Goal: Check status: Check status

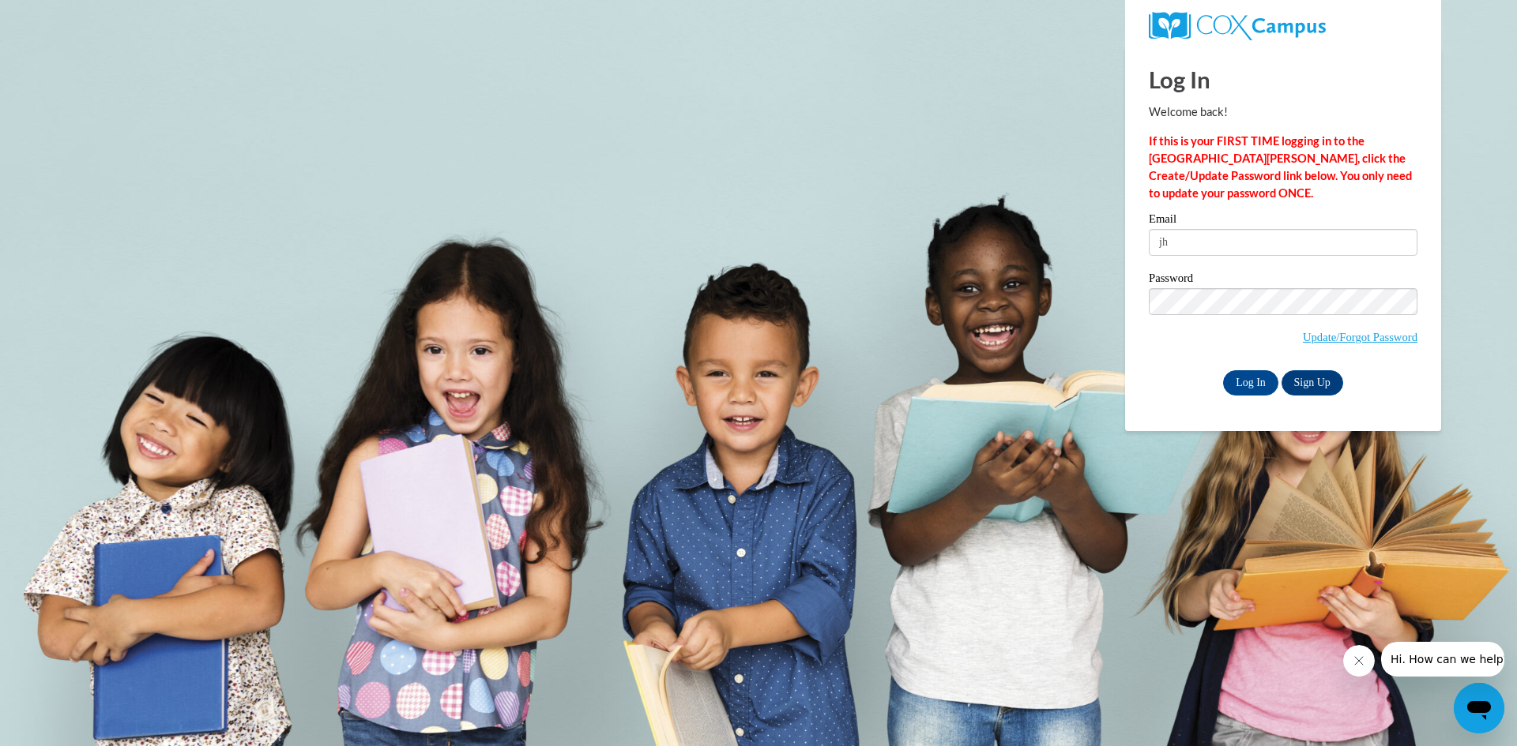
type input "j"
type input "janaemadden11@gmail.com"
click at [1261, 374] on input "Log In" at bounding box center [1250, 382] width 55 height 25
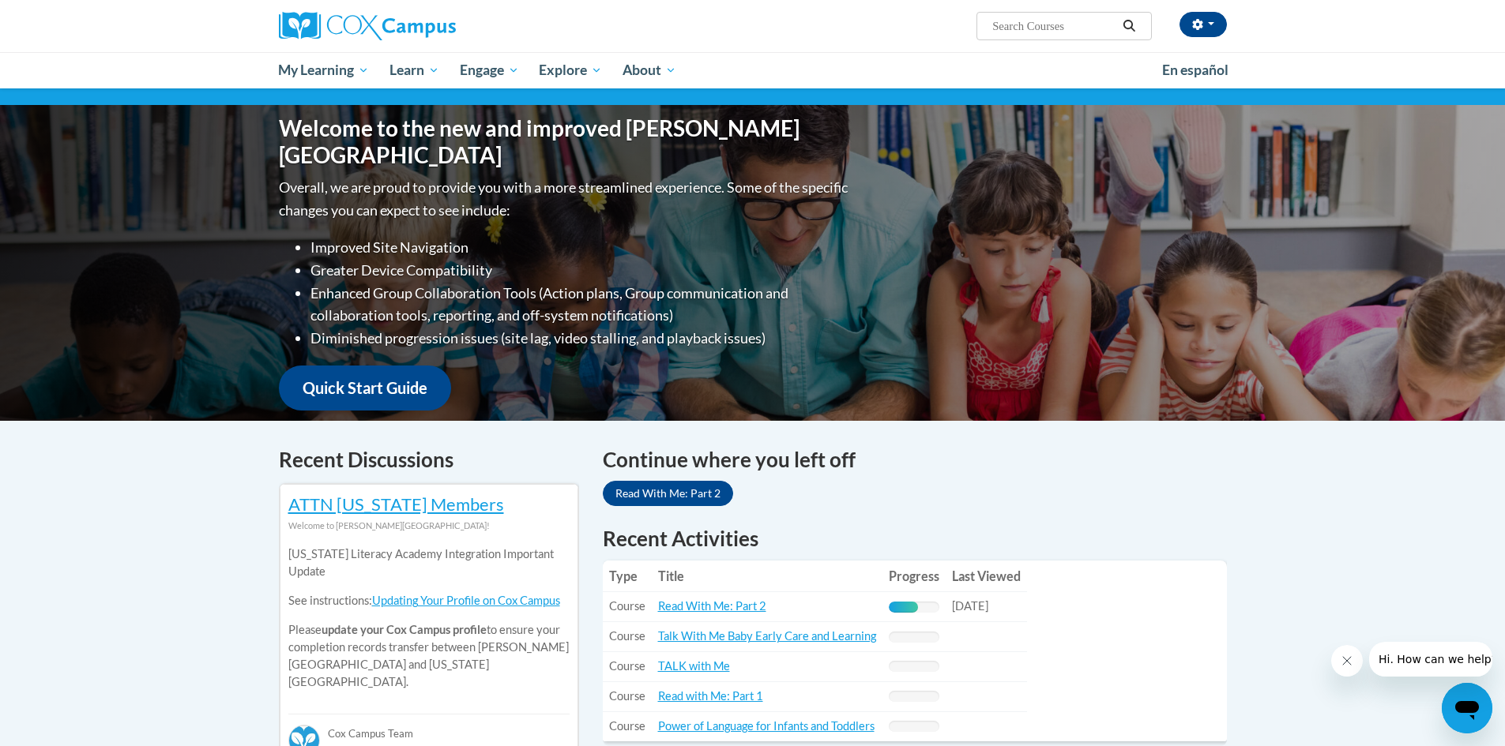
scroll to position [158, 0]
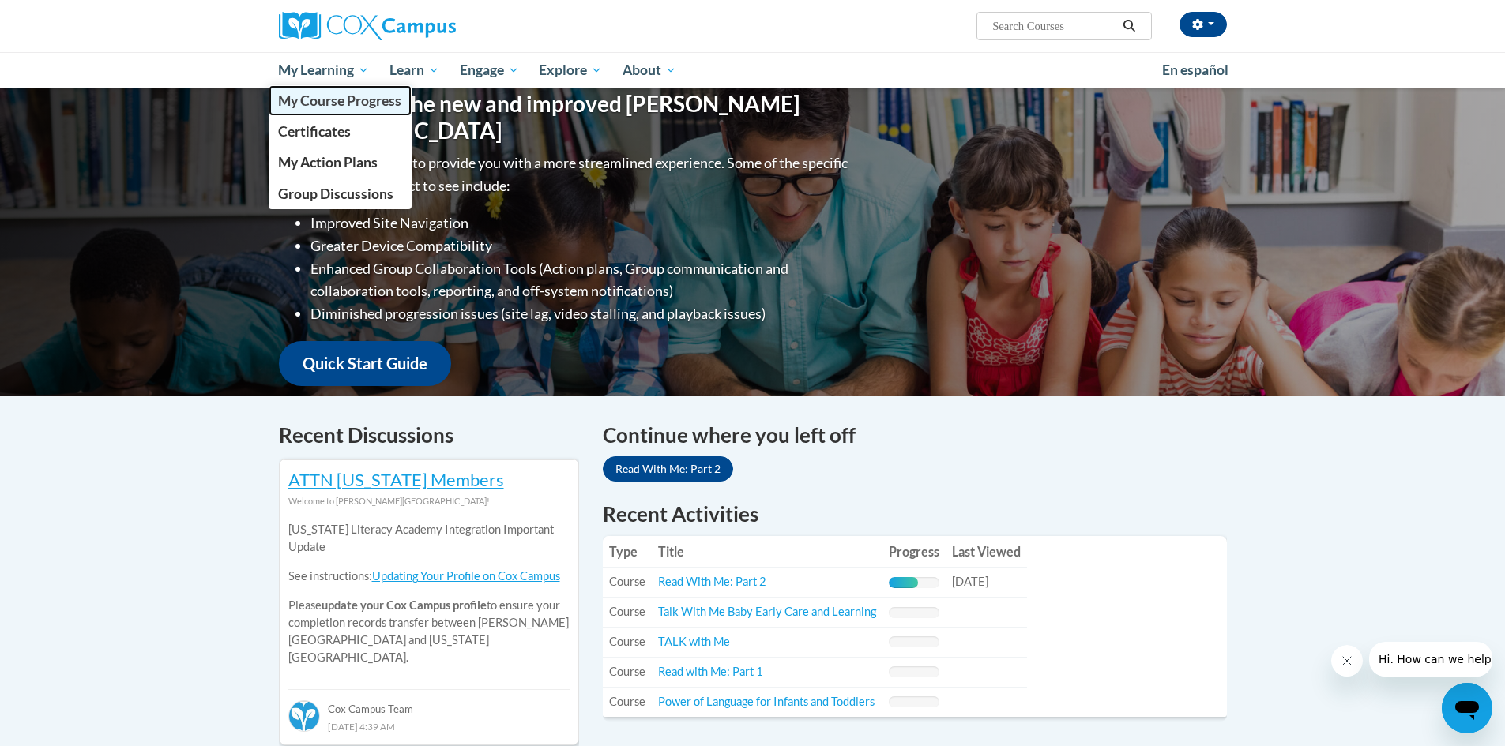
click at [336, 103] on span "My Course Progress" at bounding box center [339, 100] width 123 height 17
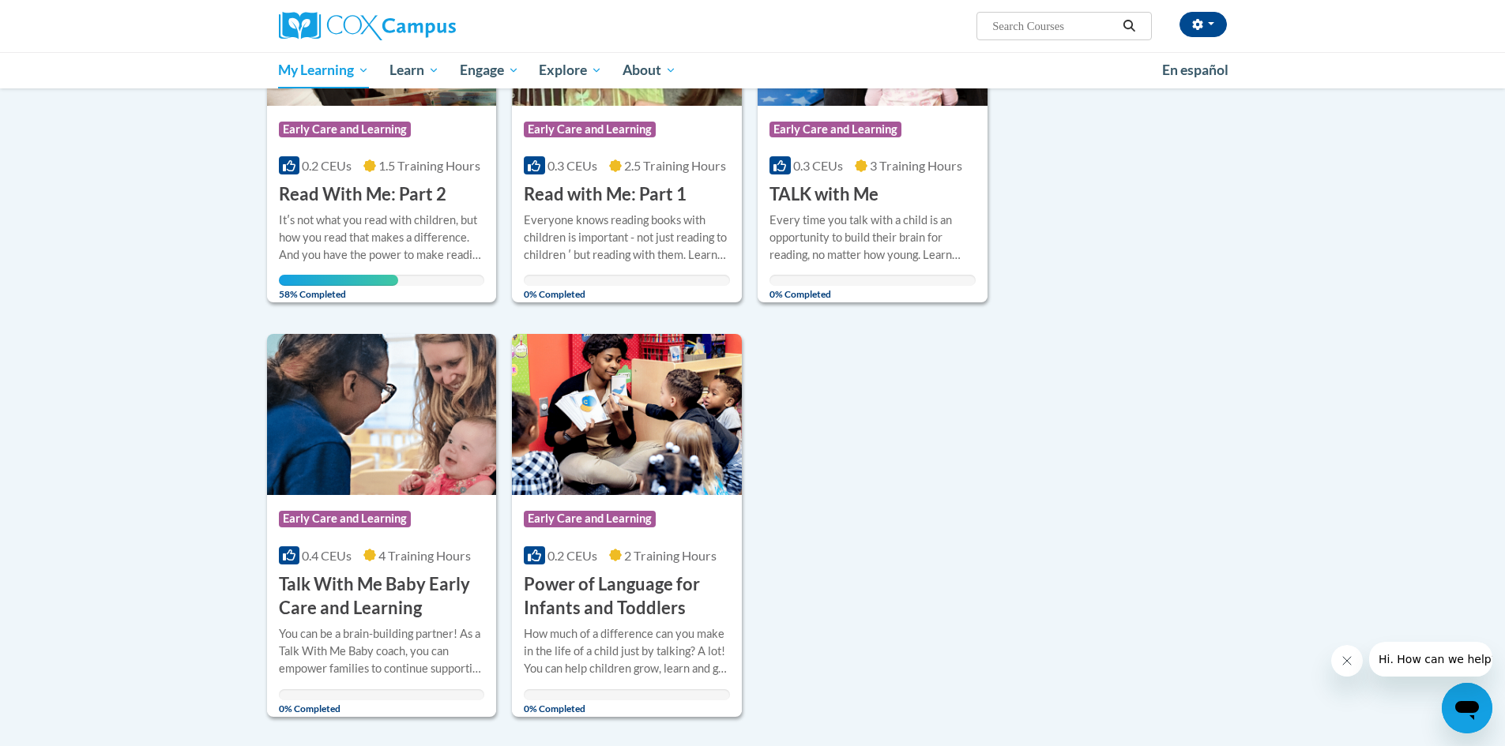
scroll to position [316, 0]
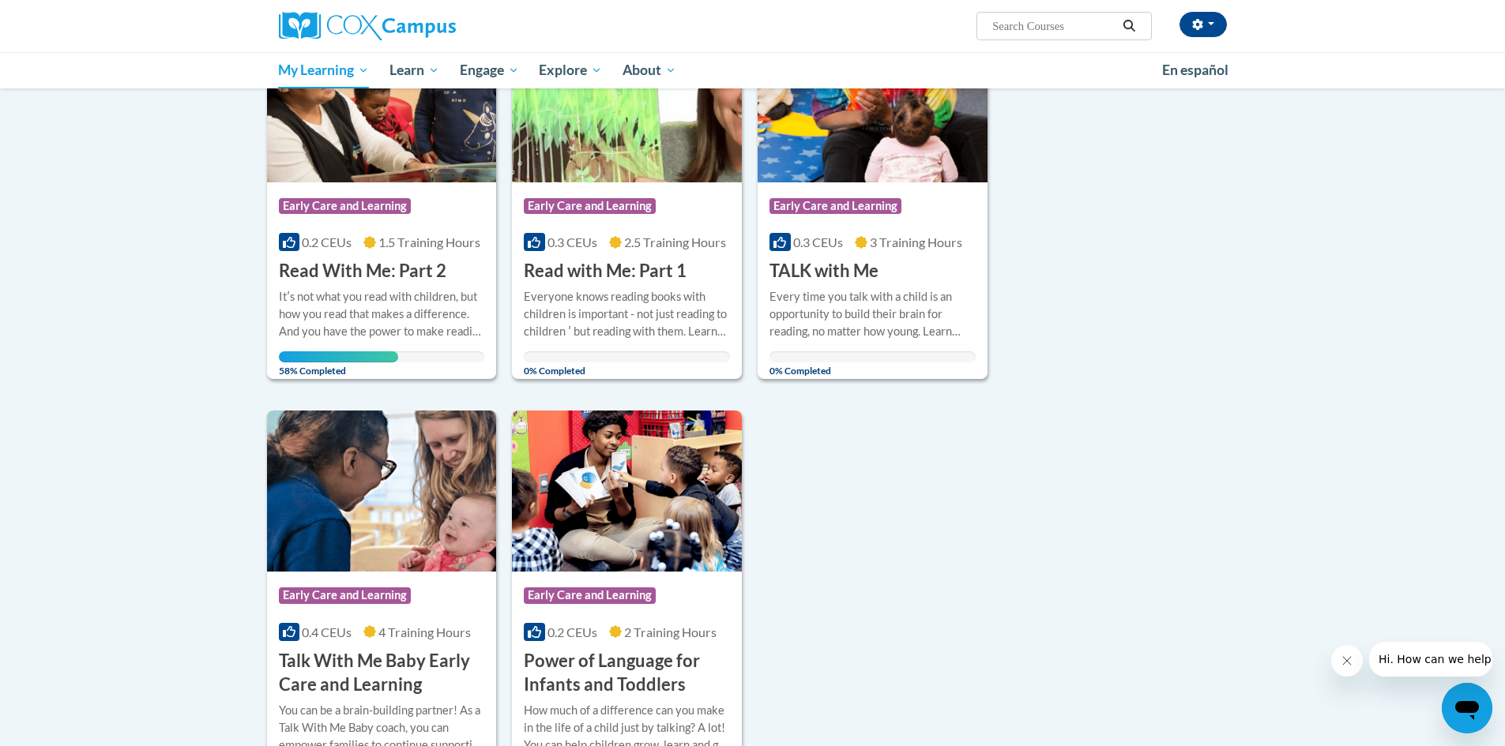
scroll to position [316, 0]
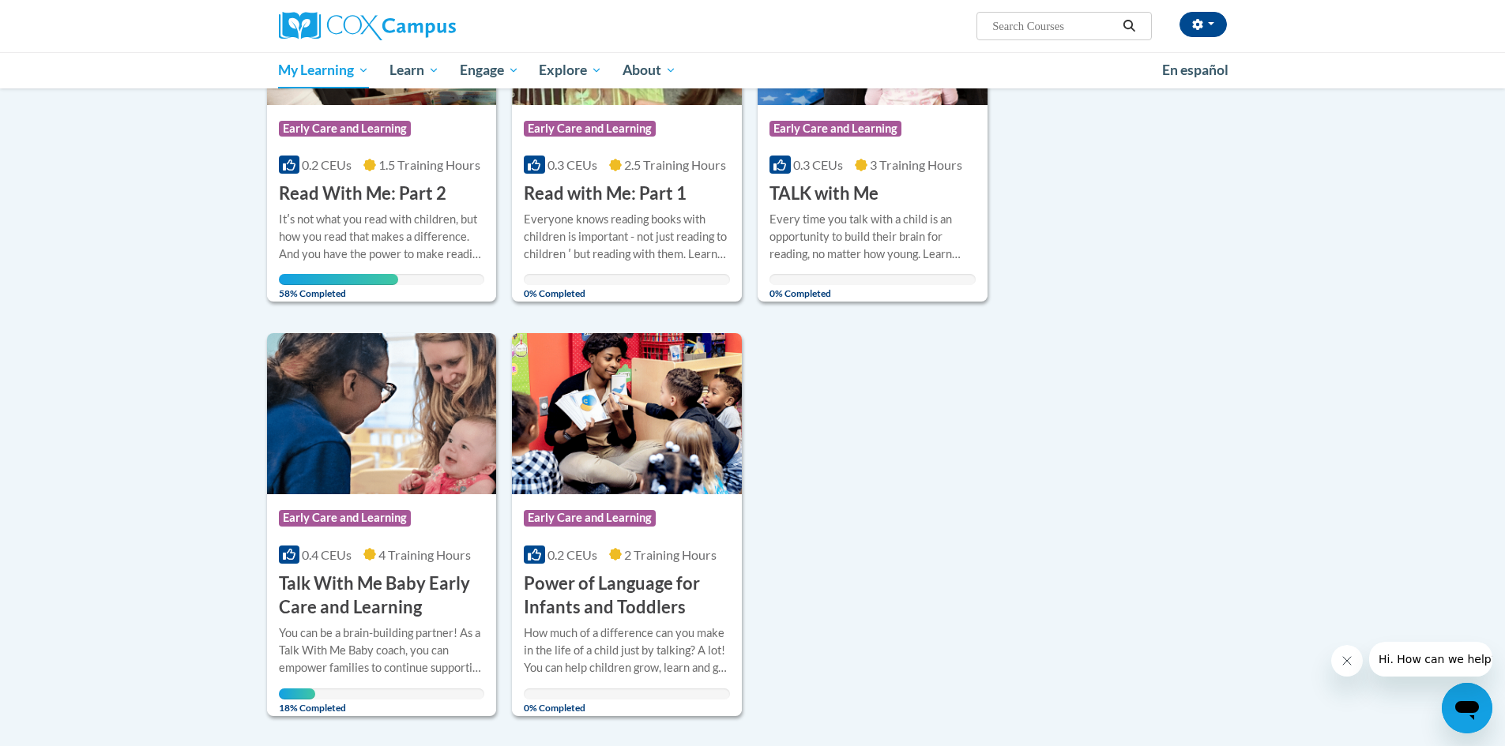
scroll to position [316, 0]
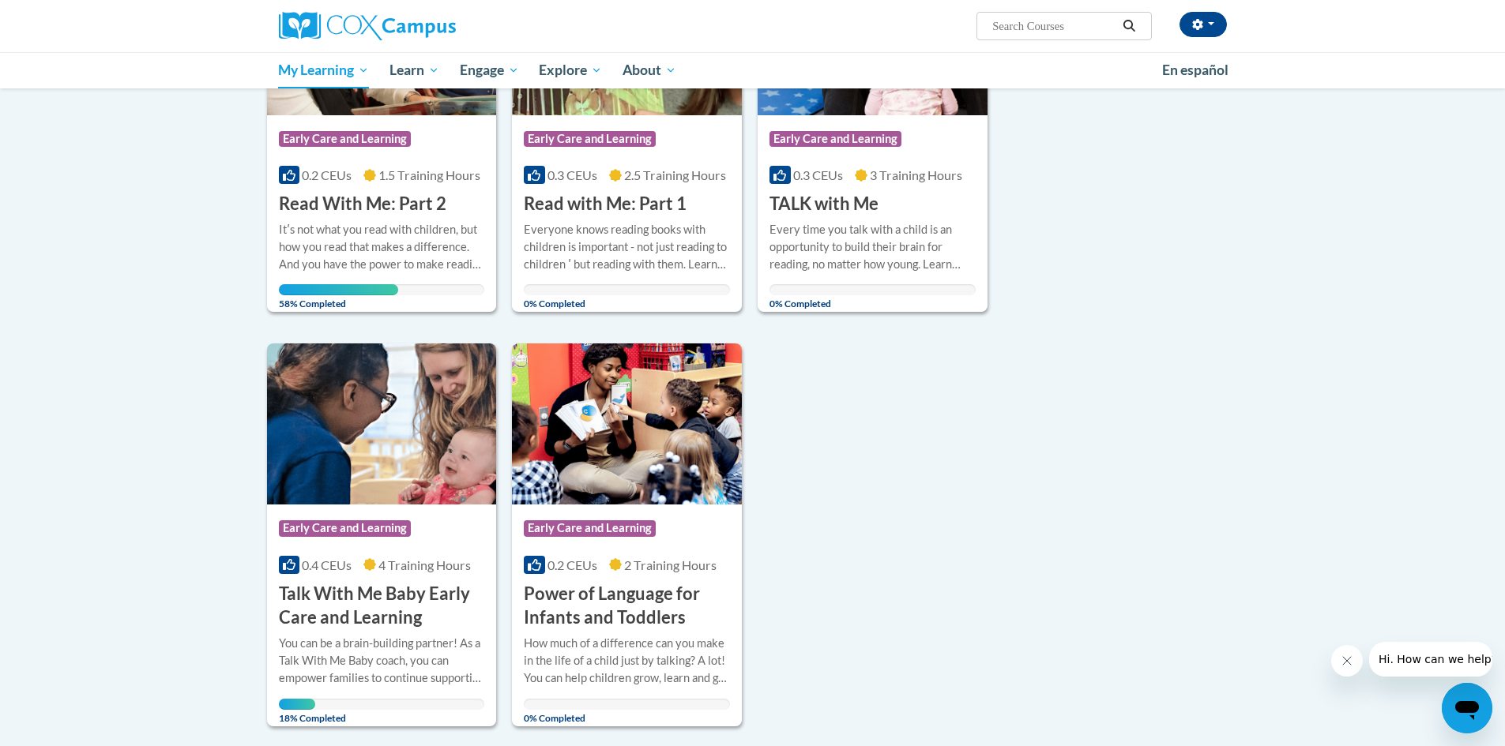
scroll to position [474, 0]
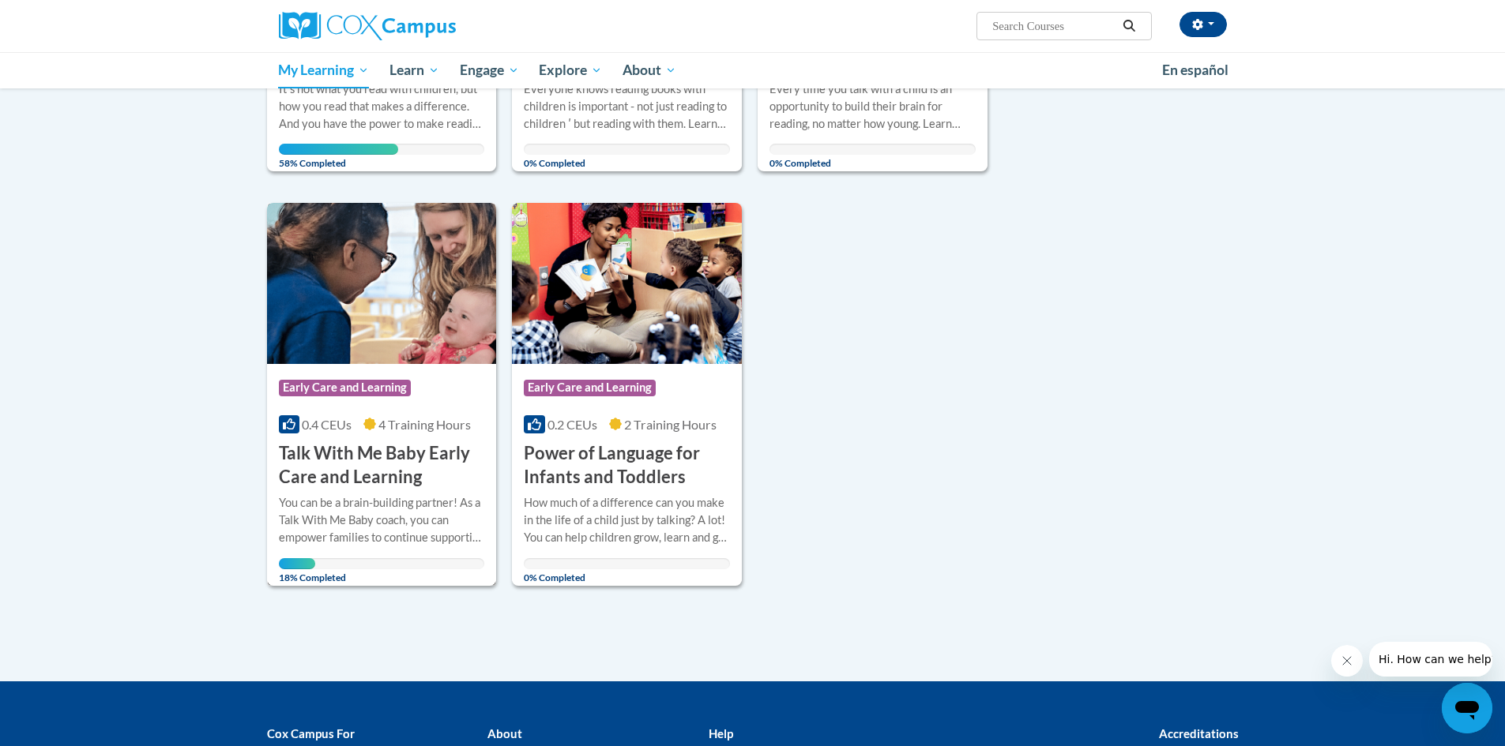
click at [377, 457] on h3 "Talk With Me Baby Early Care and Learning" at bounding box center [382, 466] width 206 height 49
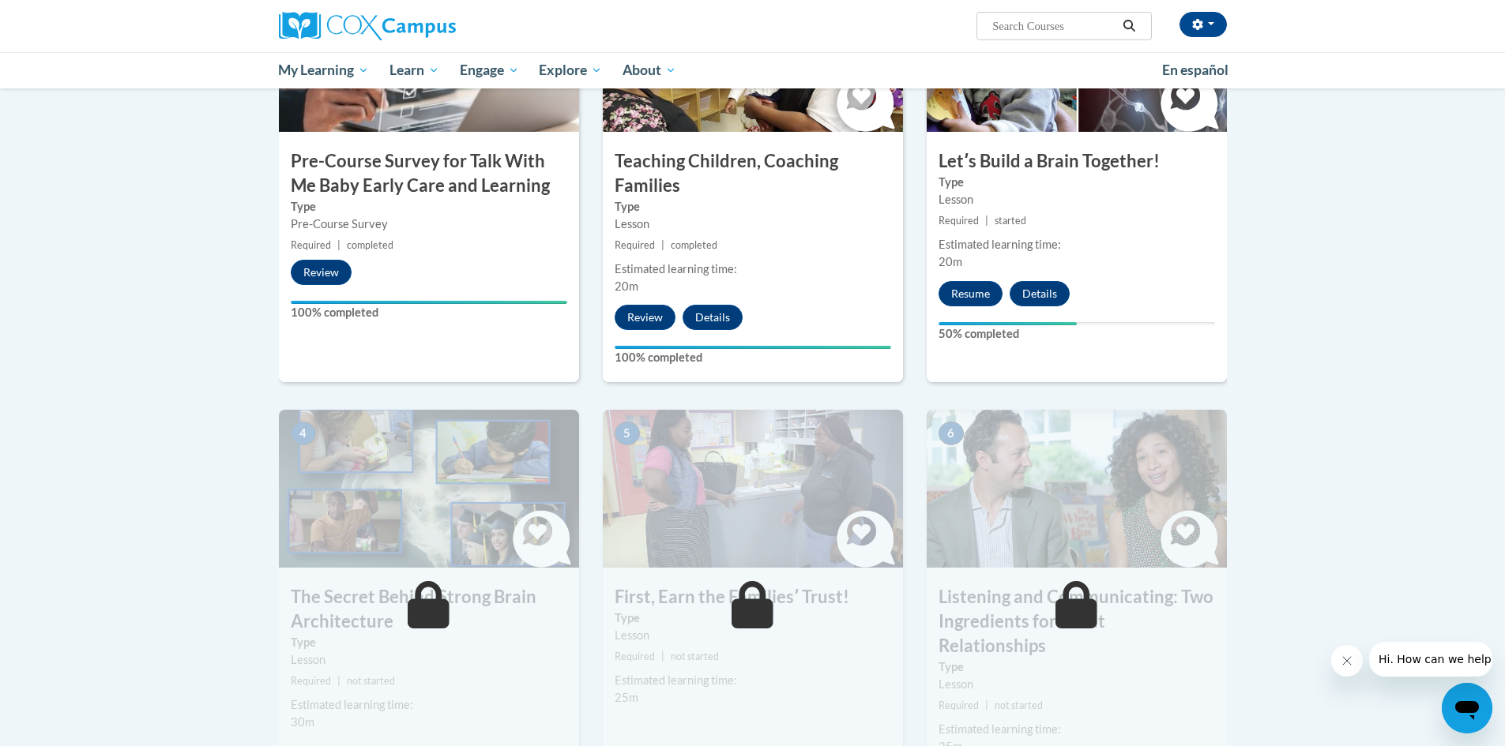
scroll to position [395, 0]
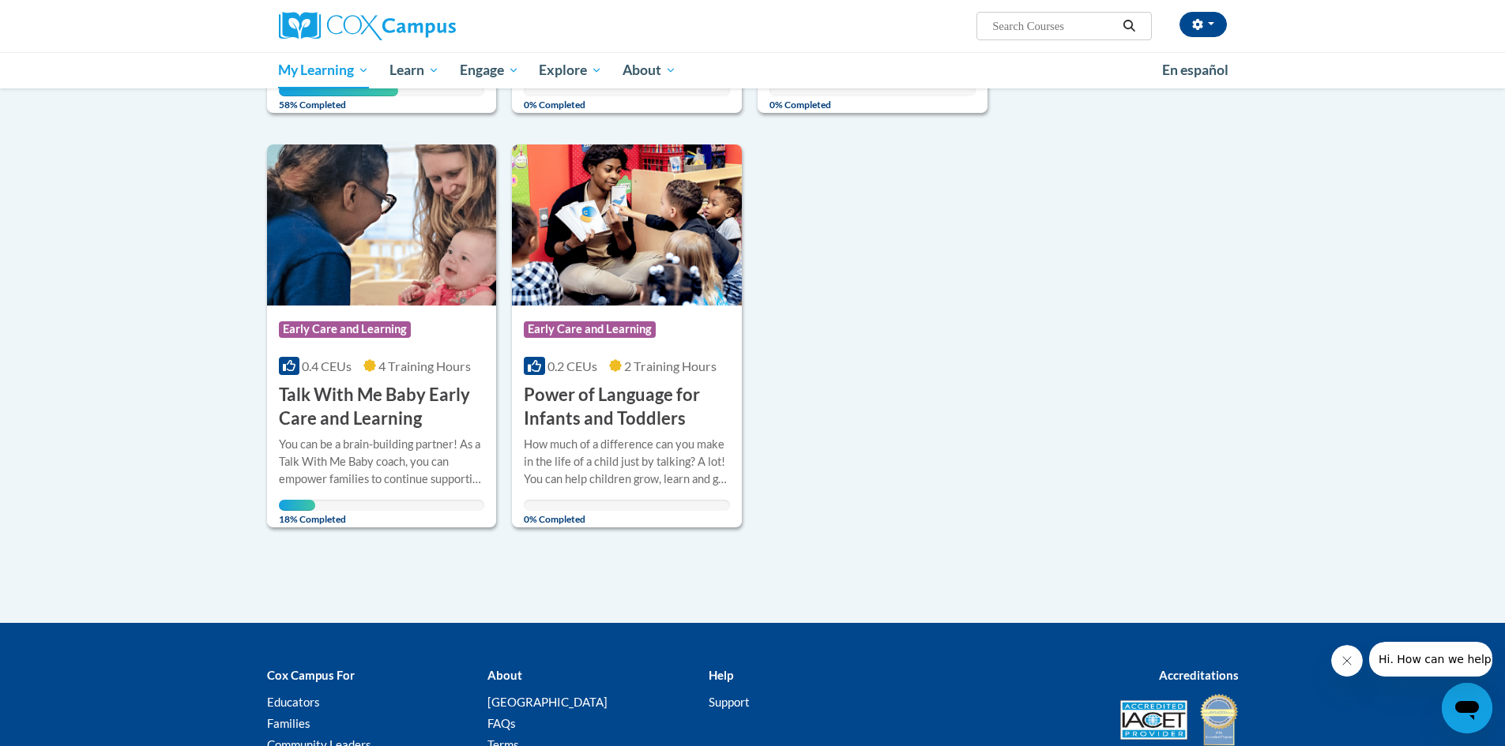
scroll to position [553, 0]
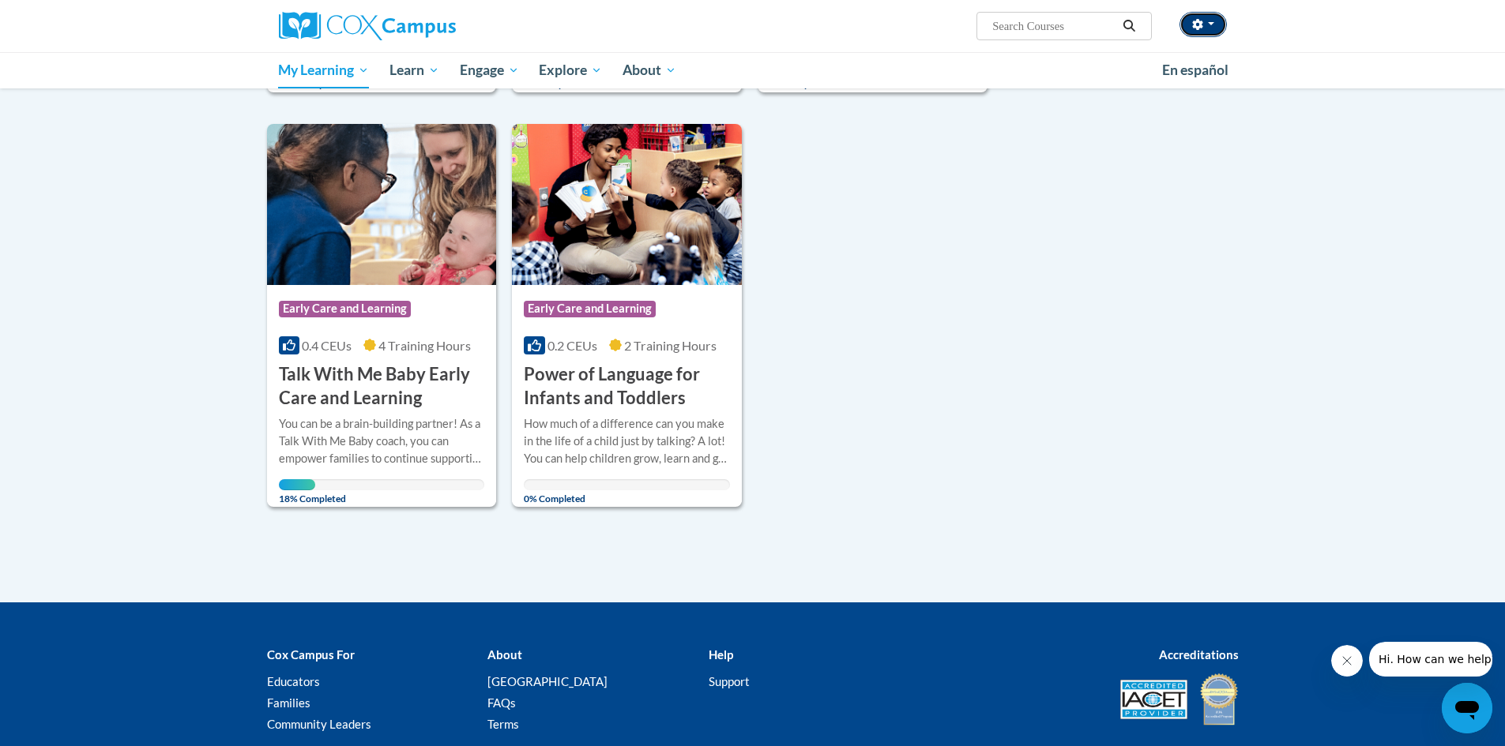
click at [1201, 19] on icon "button" at bounding box center [1197, 24] width 11 height 11
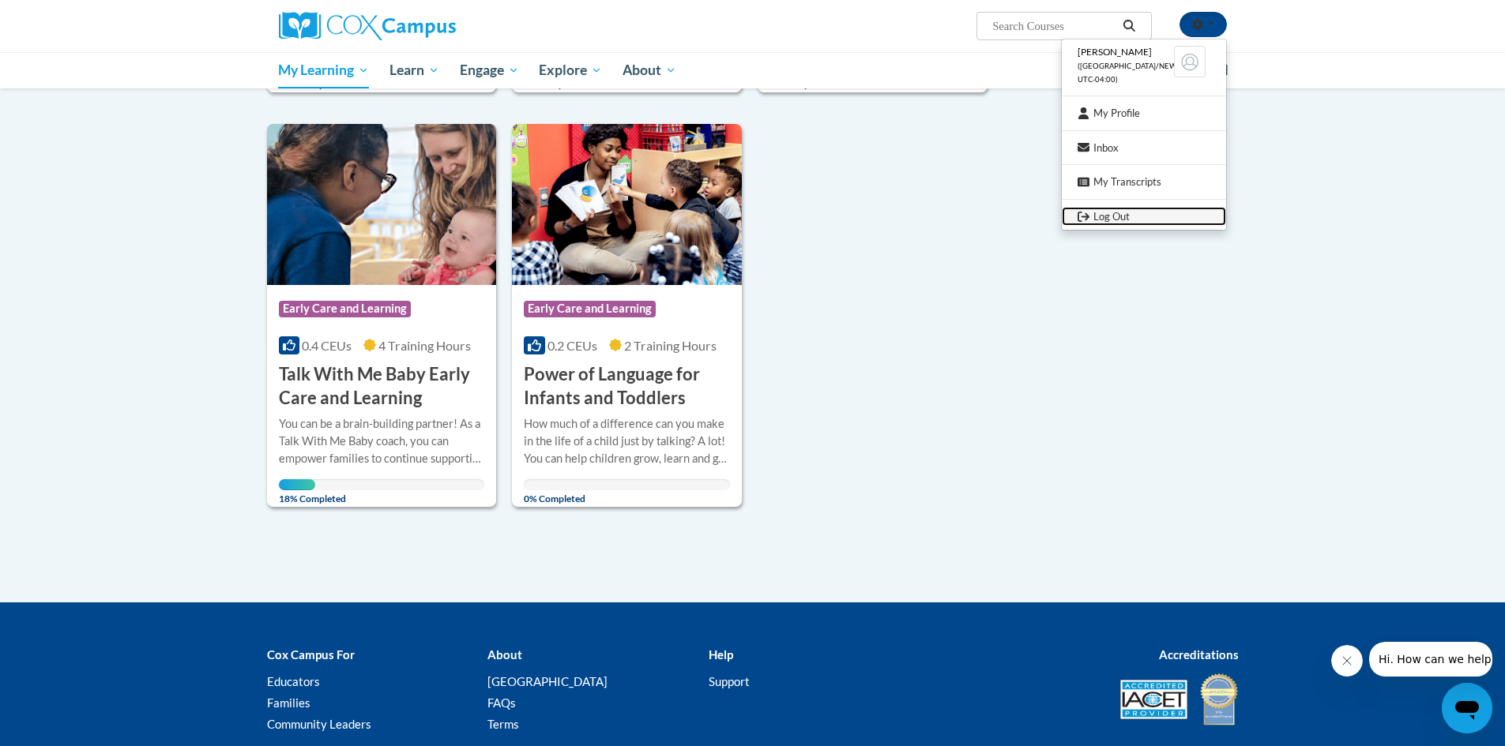
click at [1145, 217] on link "Log Out" at bounding box center [1144, 217] width 164 height 20
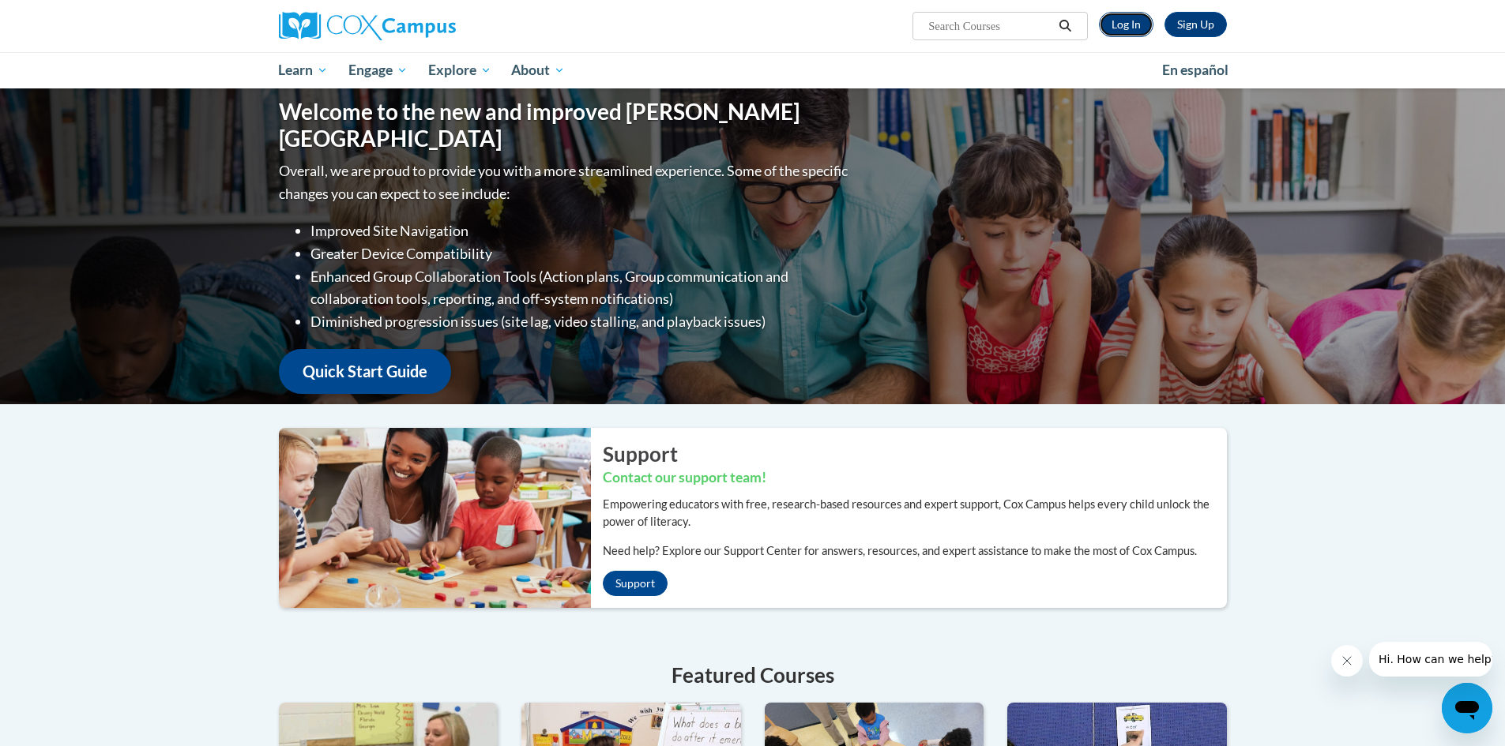
click at [1120, 27] on link "Log In" at bounding box center [1126, 24] width 55 height 25
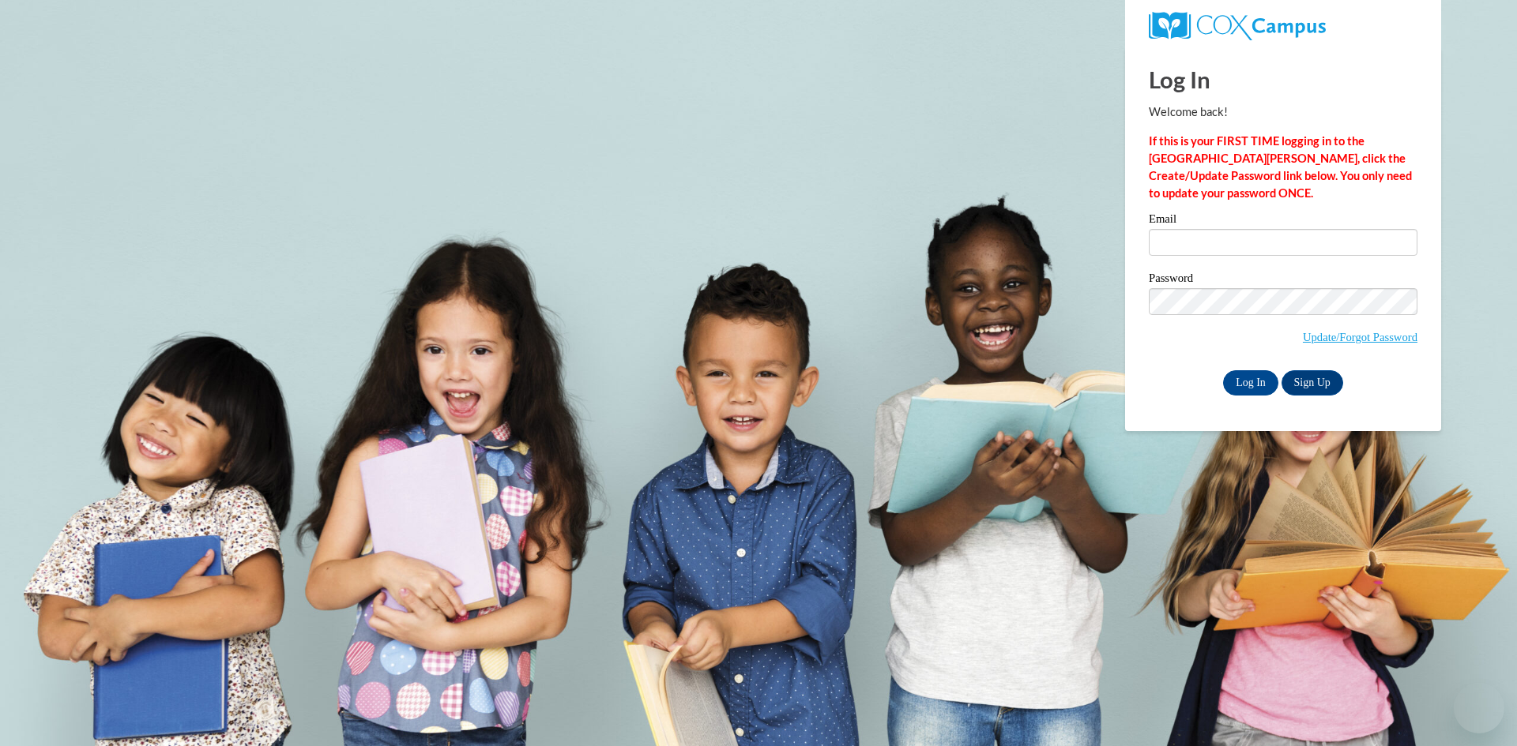
click at [1221, 239] on input "Email" at bounding box center [1282, 242] width 269 height 27
type input "copelandchalencia@yahoo.com"
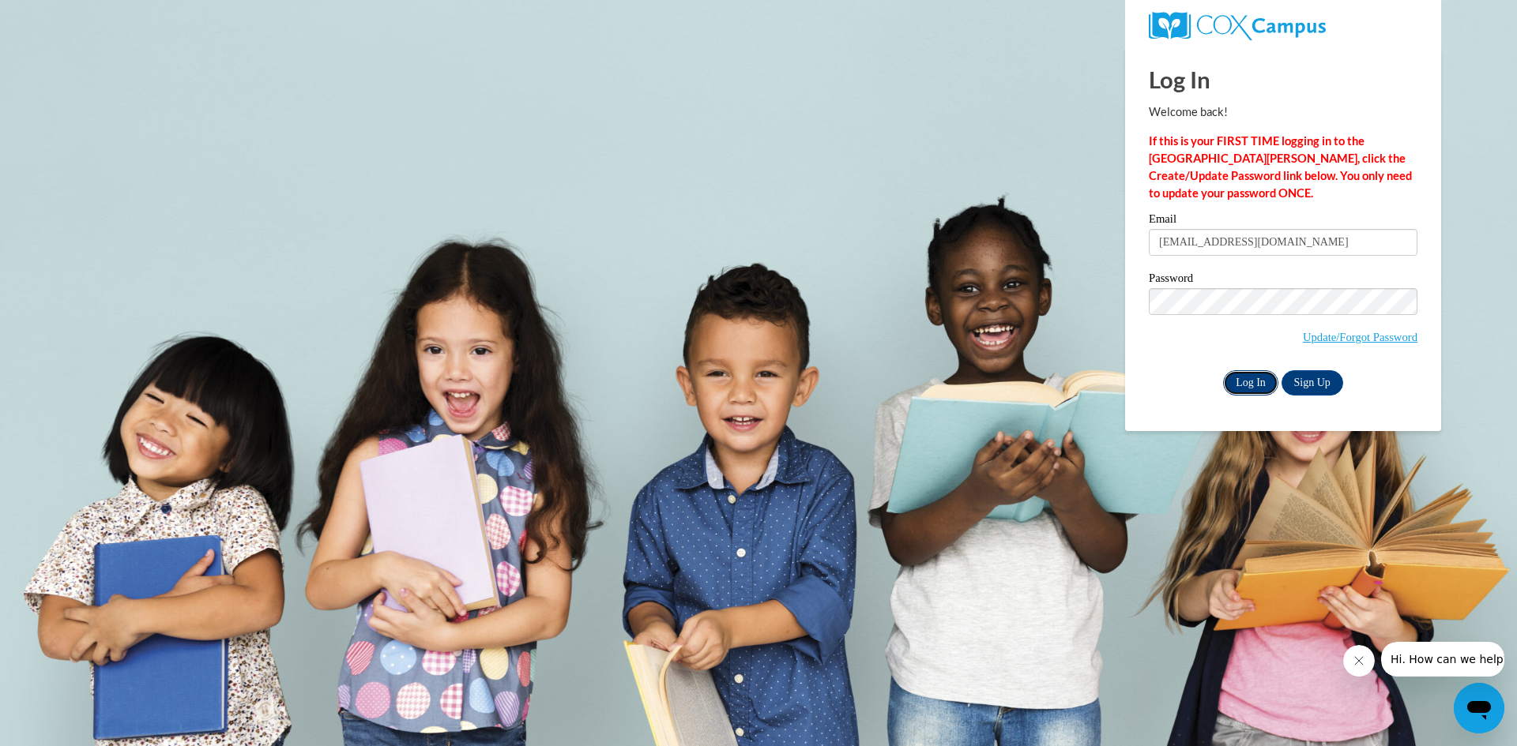
click at [1250, 378] on input "Log In" at bounding box center [1250, 382] width 55 height 25
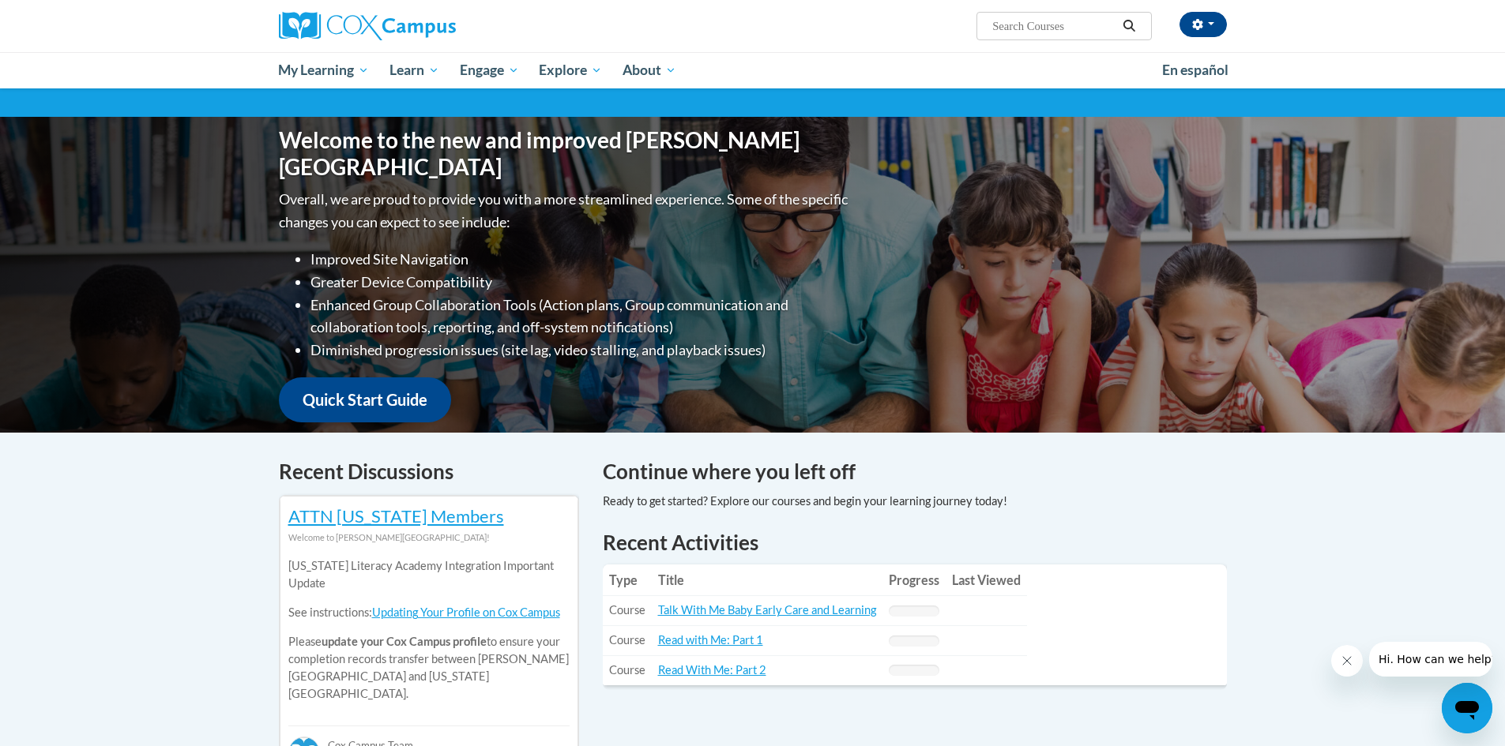
scroll to position [158, 0]
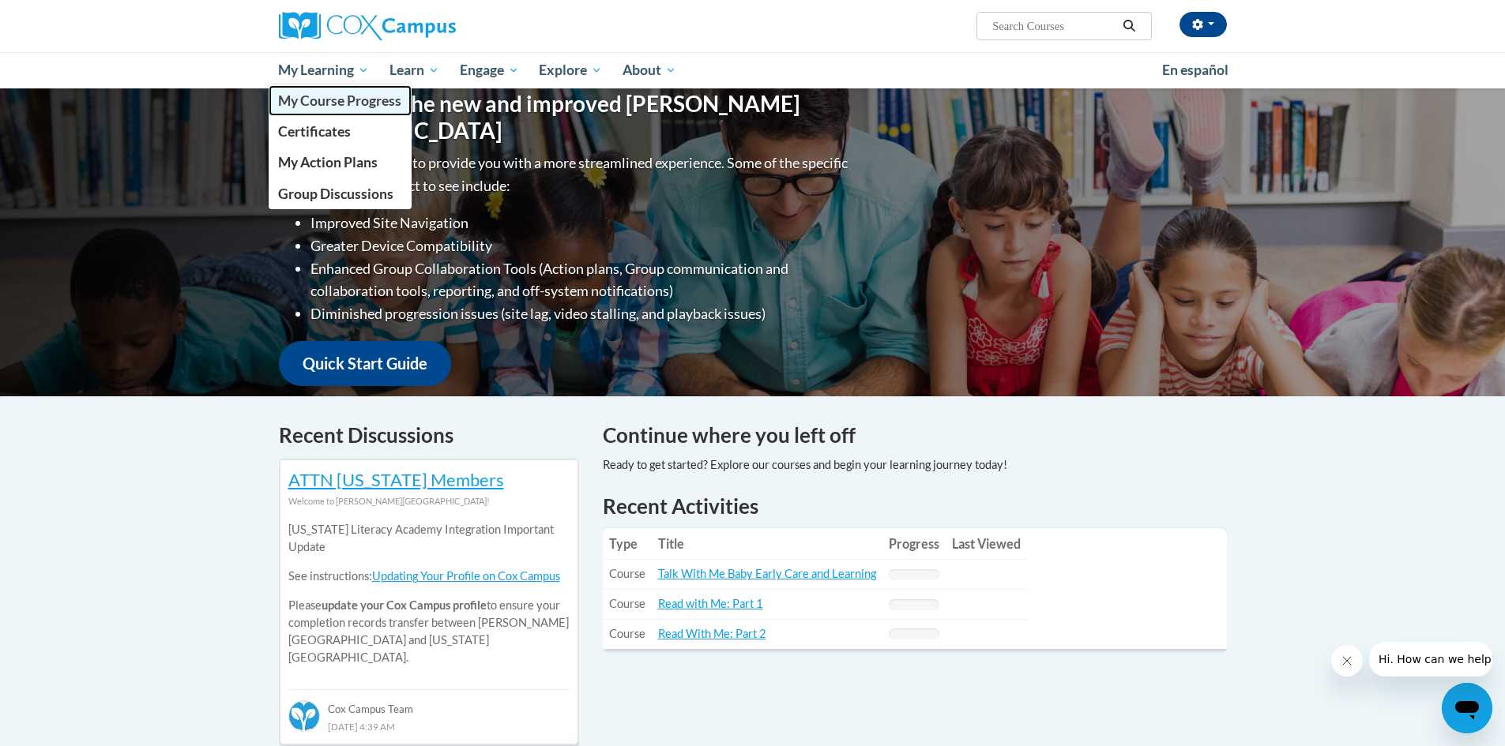
click at [343, 100] on span "My Course Progress" at bounding box center [339, 100] width 123 height 17
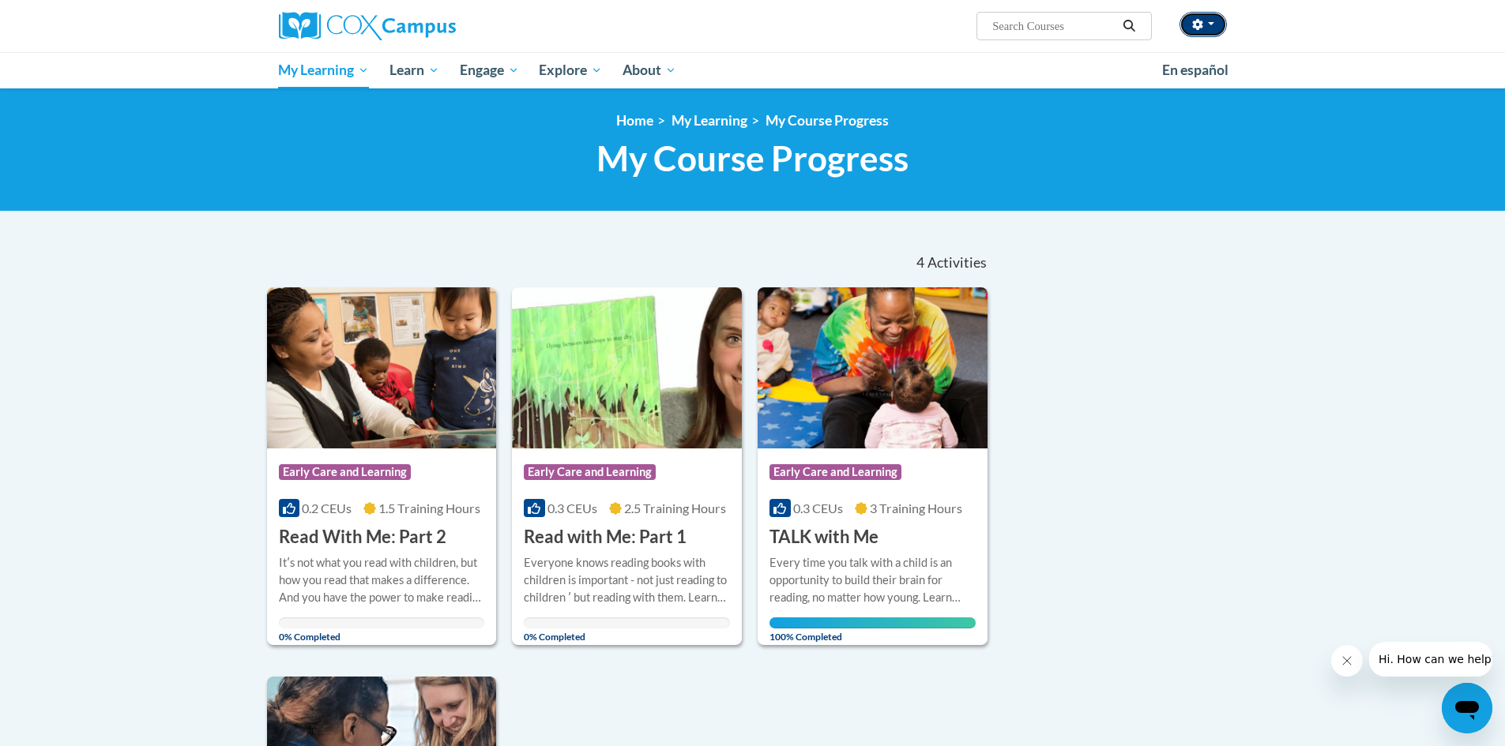
click at [1217, 21] on button "button" at bounding box center [1202, 24] width 47 height 25
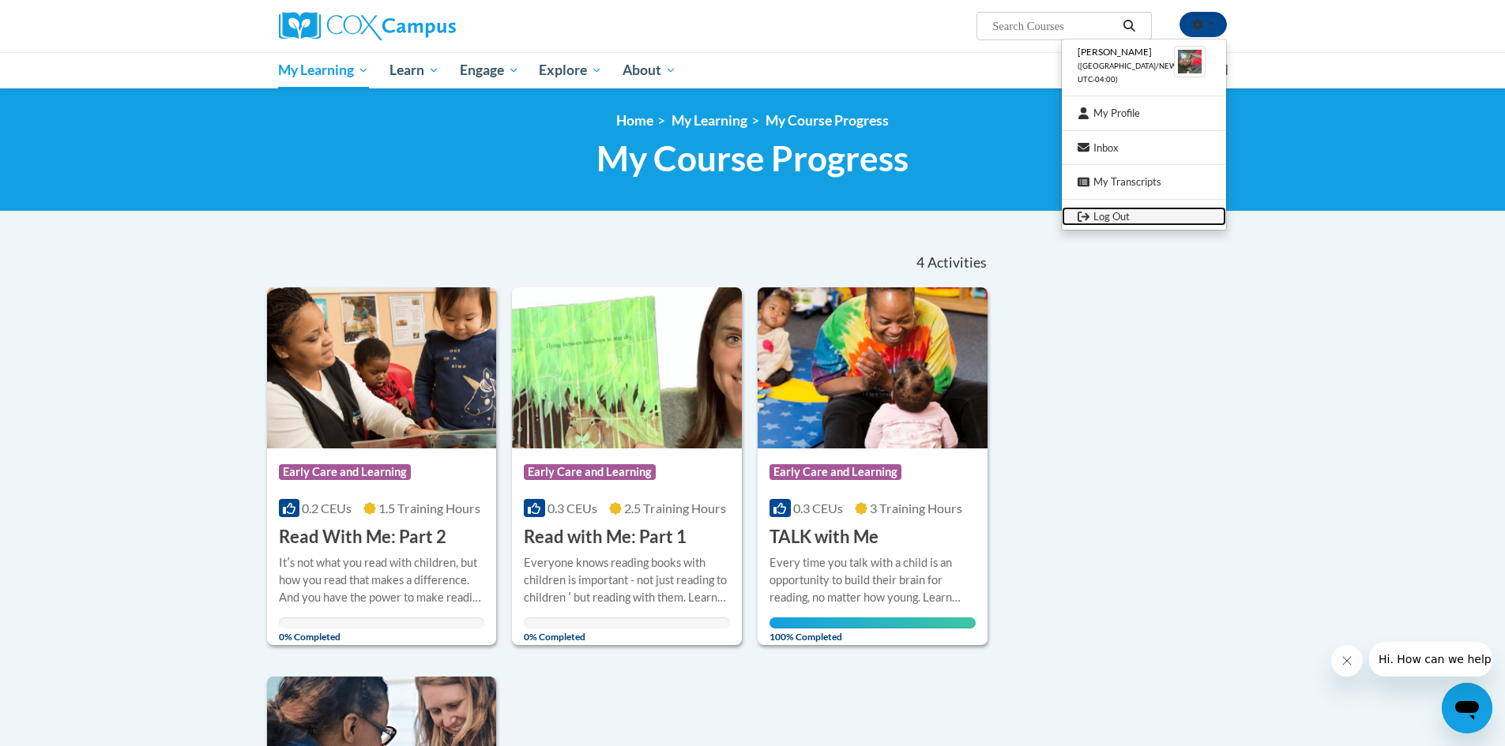
click at [1122, 213] on link "Log Out" at bounding box center [1144, 217] width 164 height 20
